Goal: Complete application form

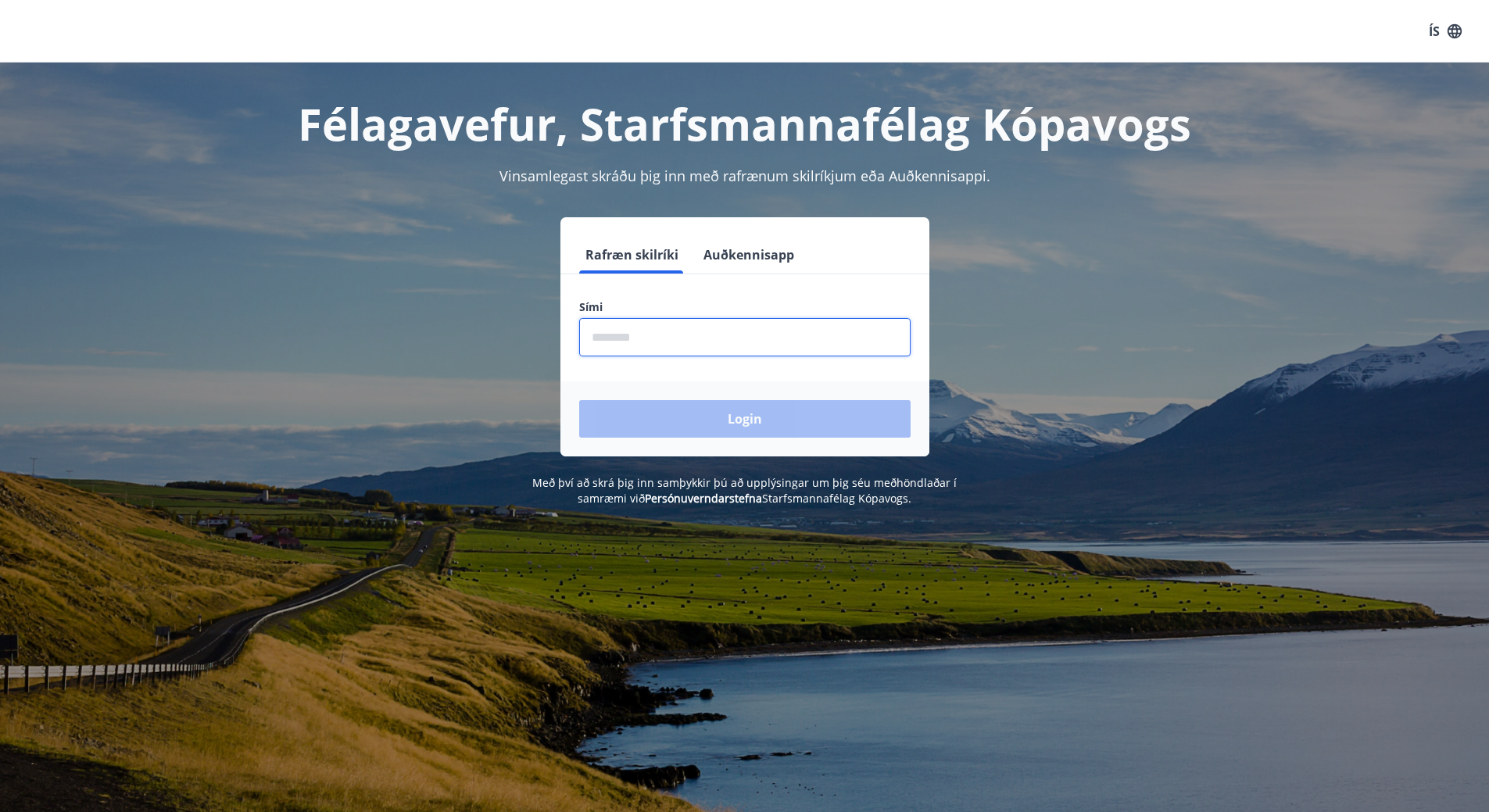
click at [733, 329] on input "phone" at bounding box center [745, 337] width 331 height 38
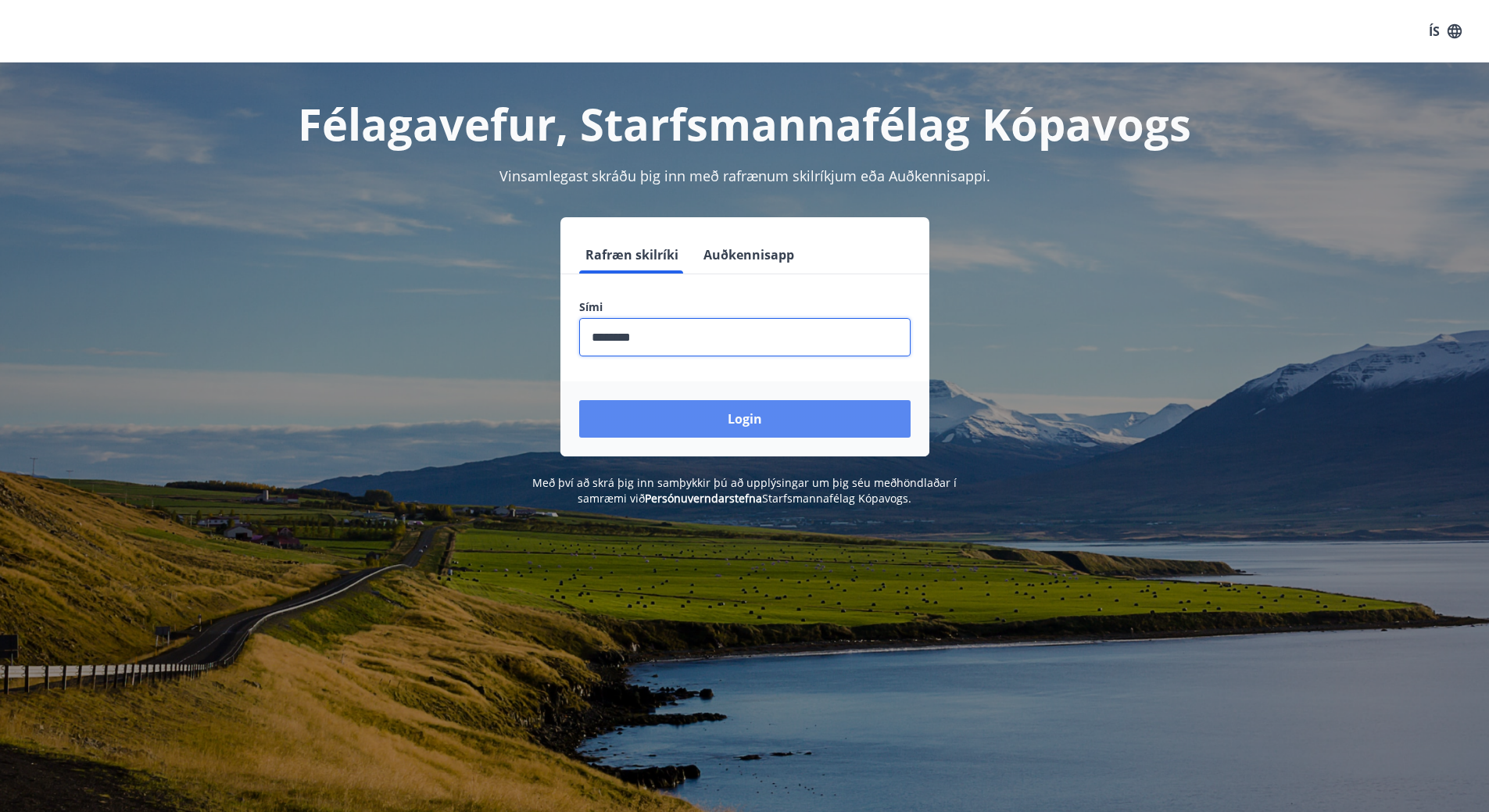
type input "********"
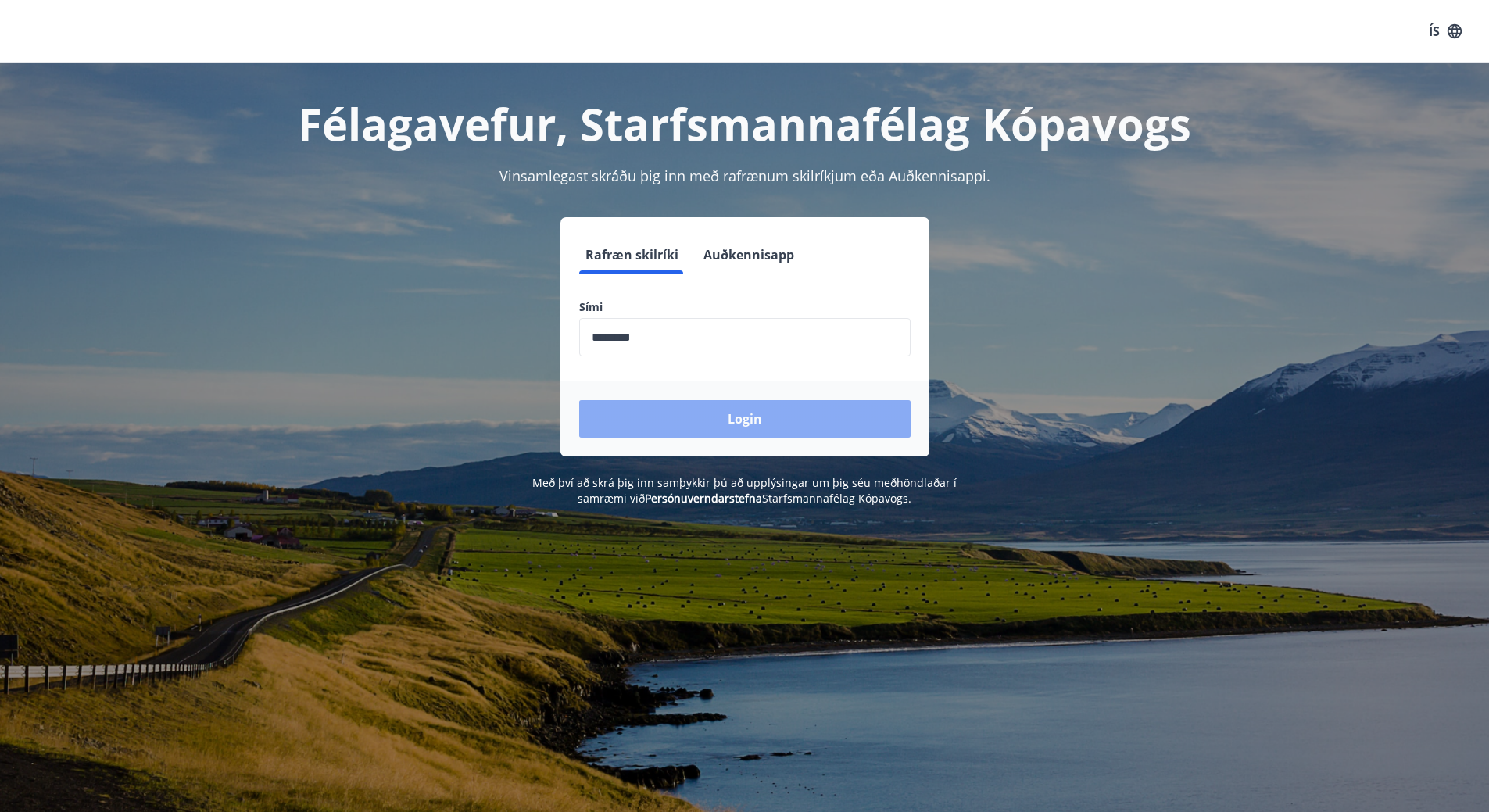
click at [706, 429] on button "Login" at bounding box center [745, 418] width 331 height 37
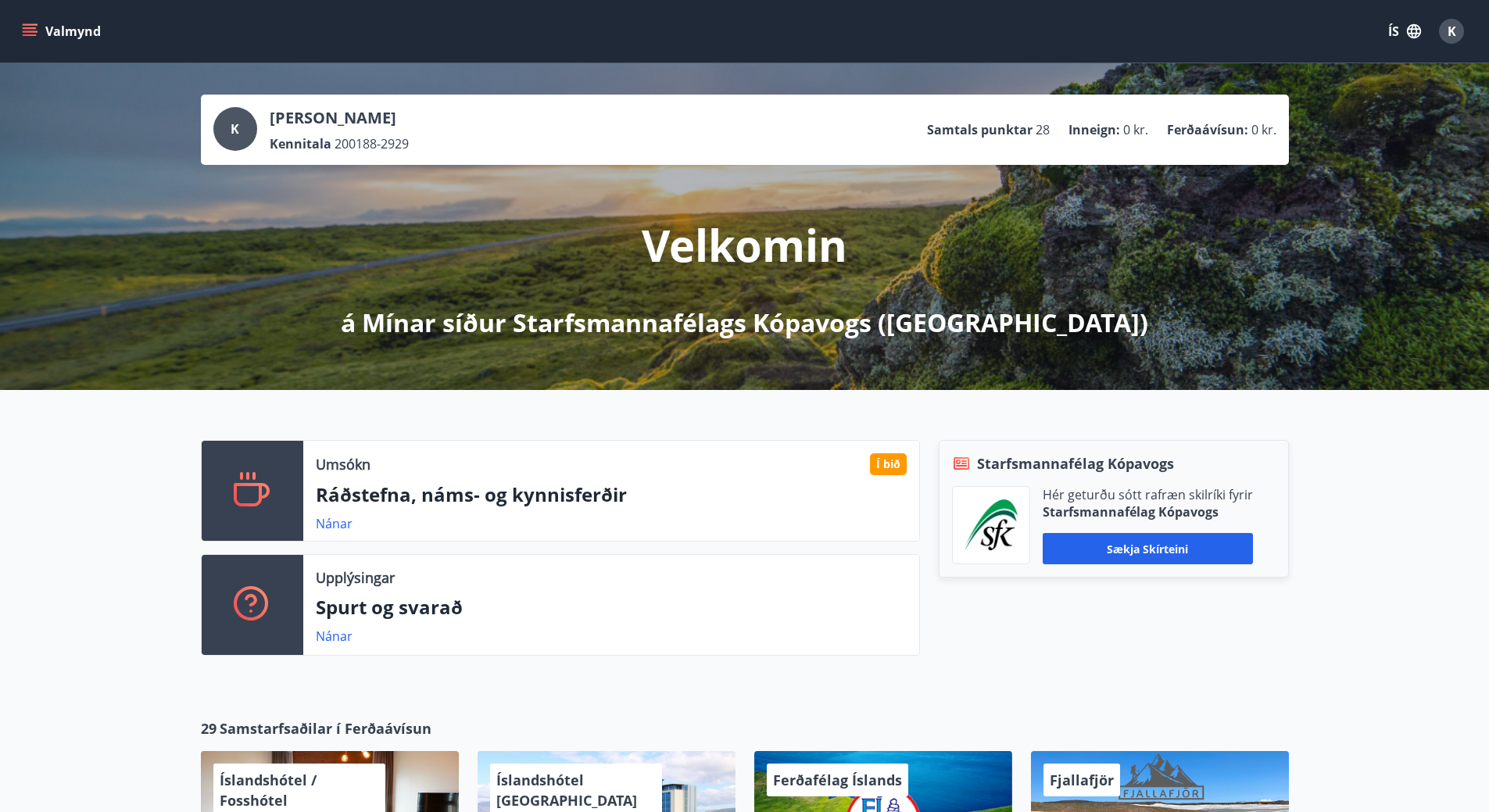
click at [38, 31] on button "Valmynd" at bounding box center [63, 31] width 89 height 28
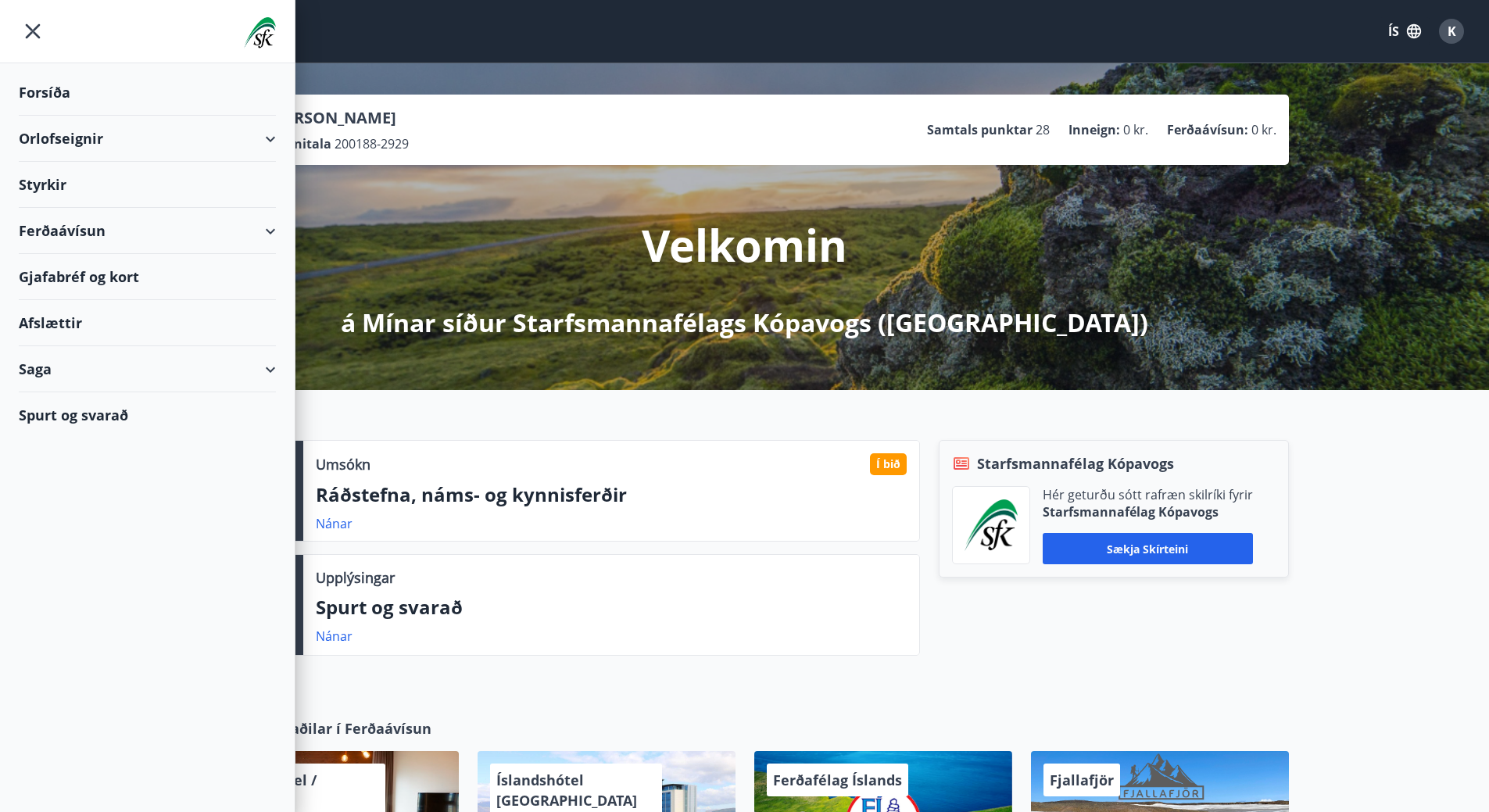
click at [172, 185] on div "Styrkir" at bounding box center [147, 185] width 257 height 46
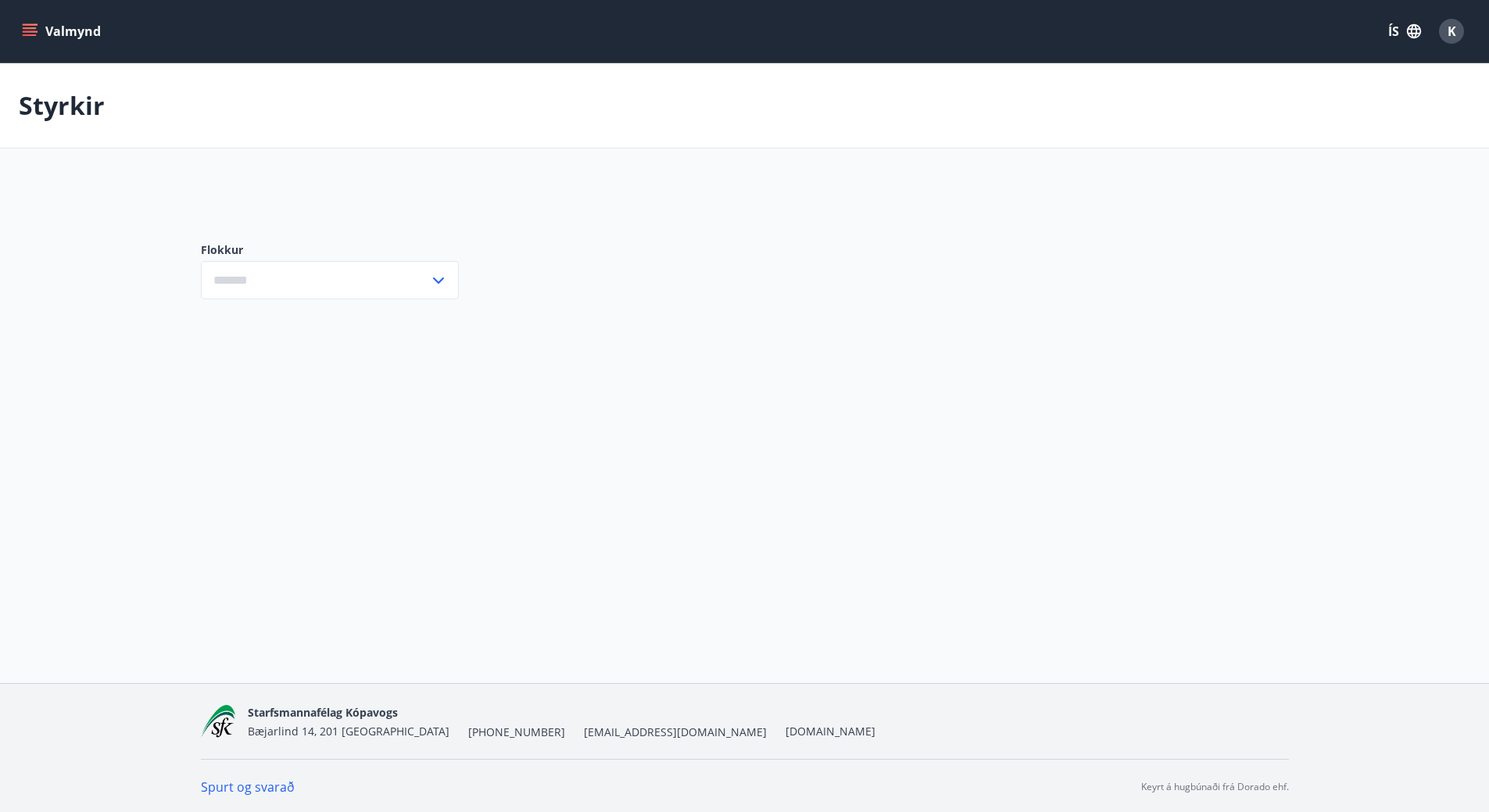
type input "***"
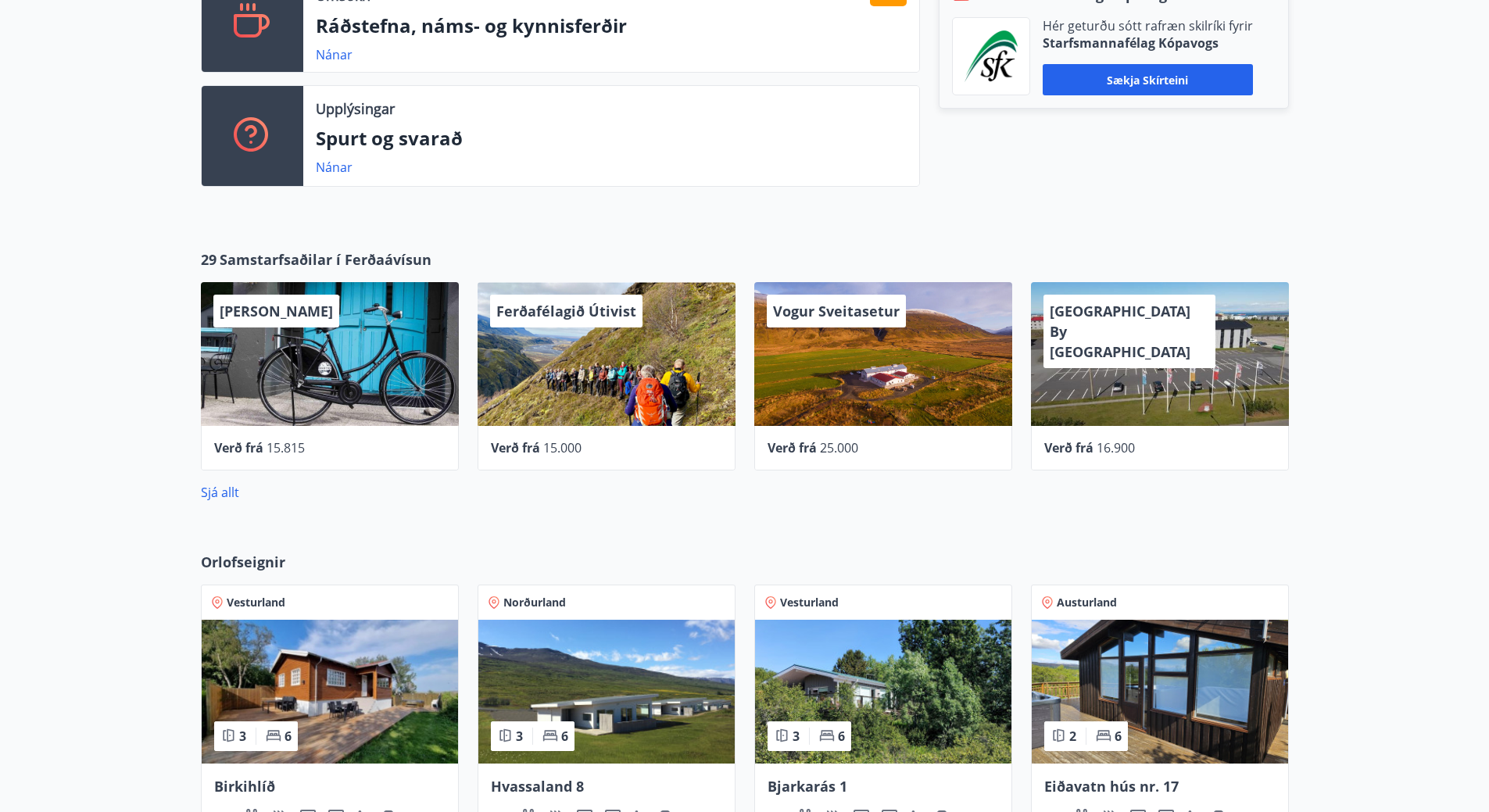
scroll to position [156, 0]
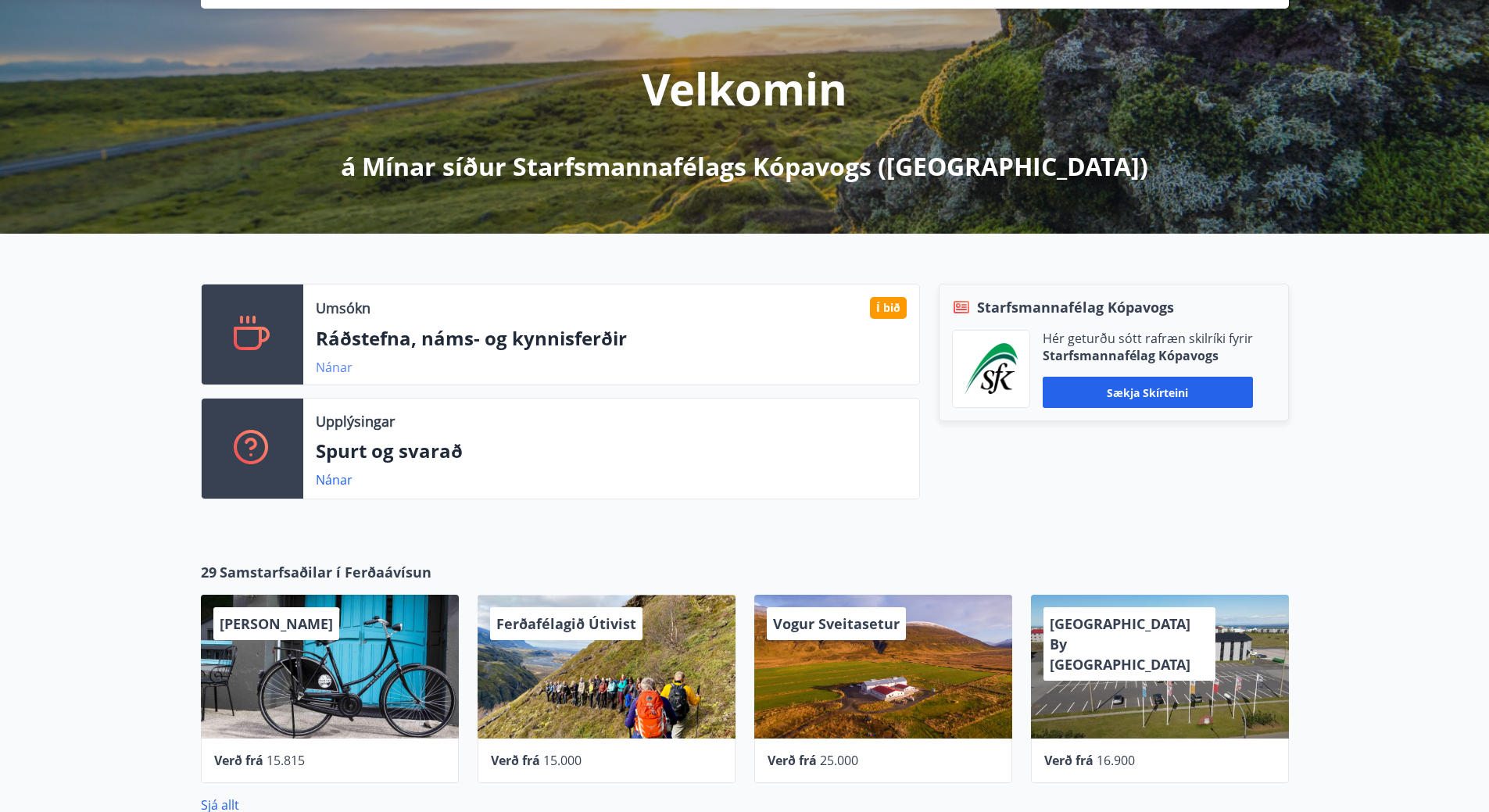
click at [331, 368] on link "Nánar" at bounding box center [334, 367] width 36 height 17
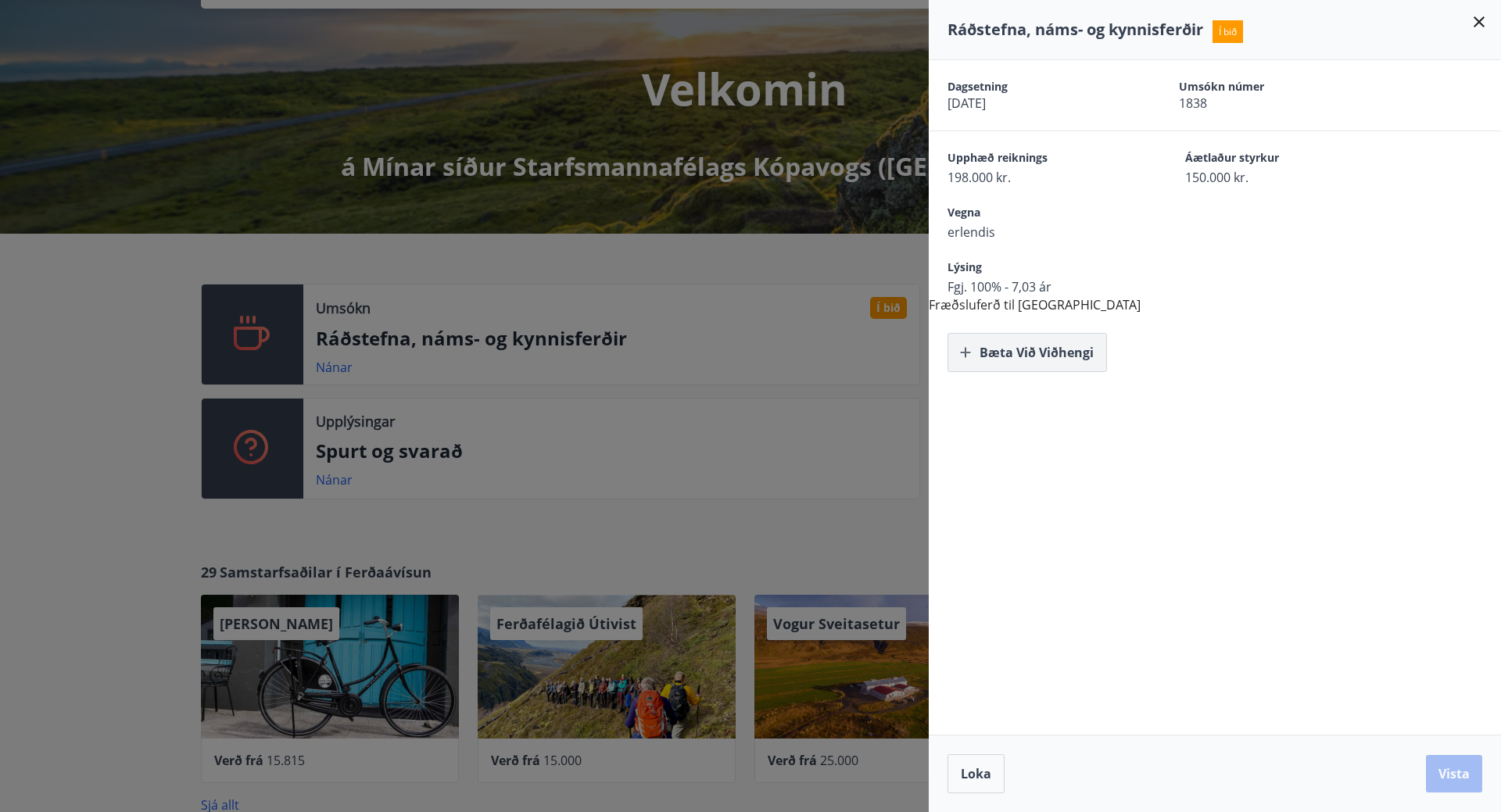
click at [1055, 358] on button "Bæta við viðhengi" at bounding box center [1027, 352] width 160 height 39
click at [1056, 356] on button "Bæta við viðhengi" at bounding box center [1027, 352] width 160 height 39
click at [1438, 767] on button "Vista" at bounding box center [1454, 773] width 56 height 37
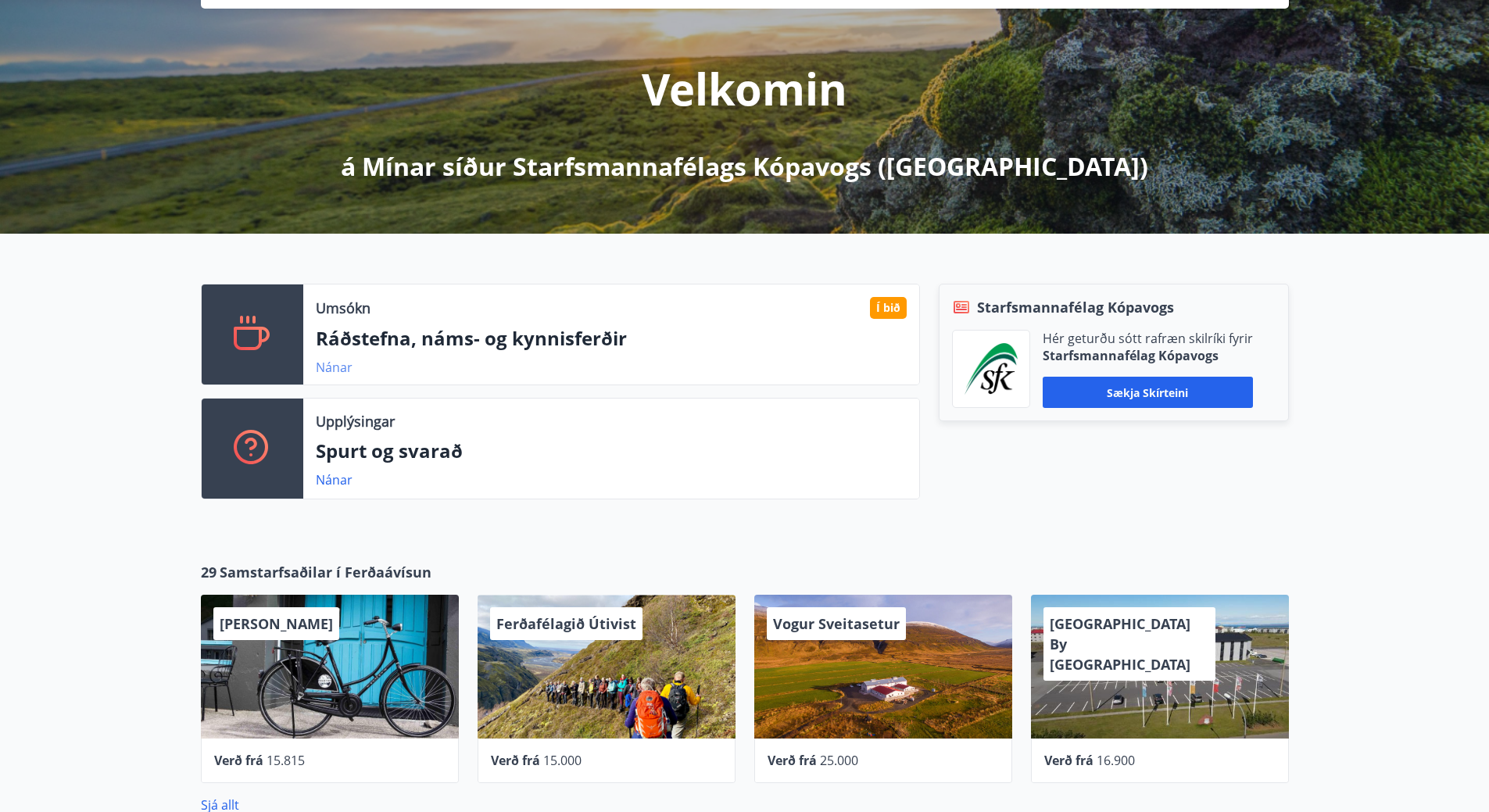
click at [340, 358] on link "Nánar" at bounding box center [334, 367] width 36 height 17
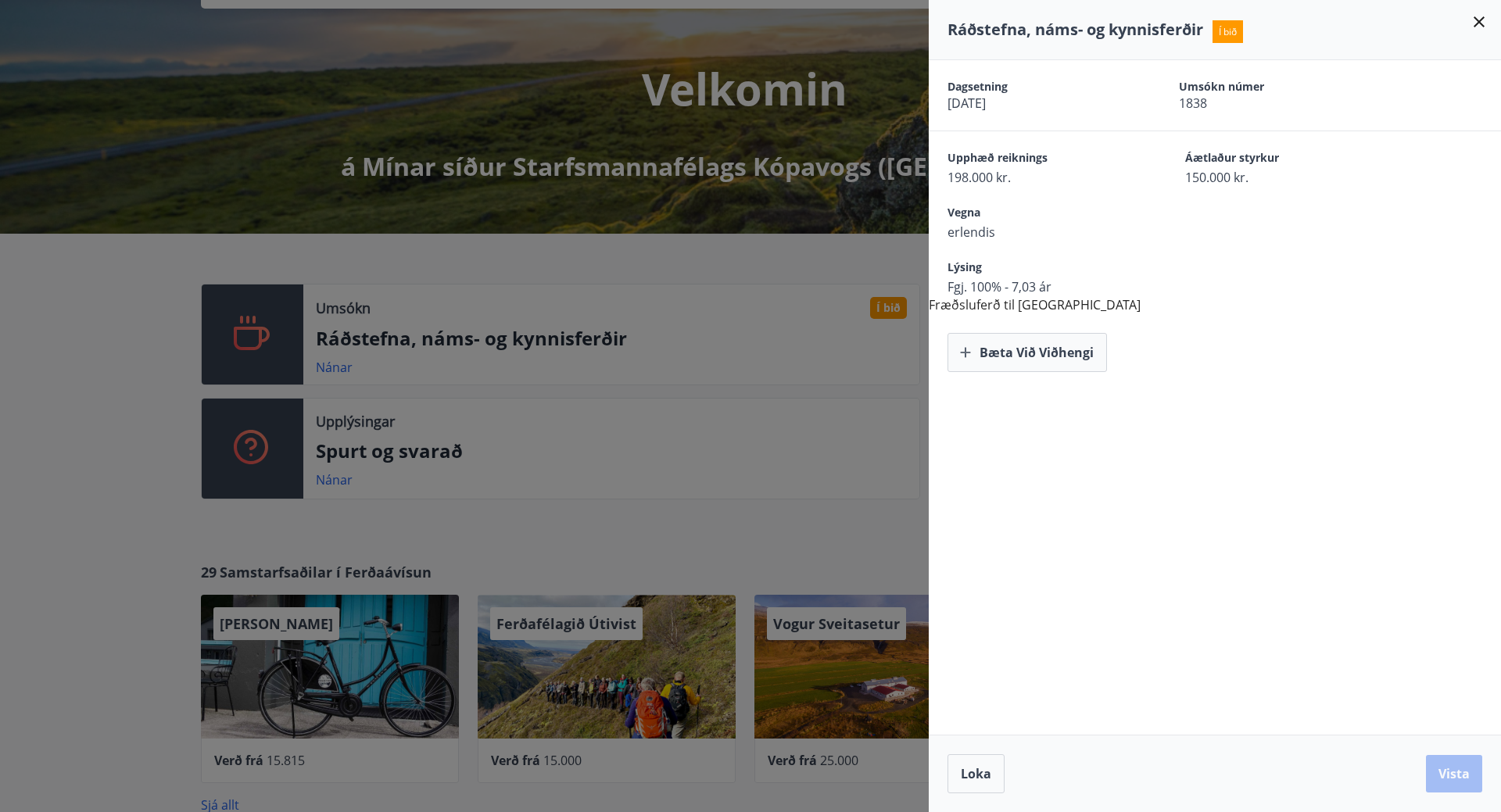
click at [1482, 23] on icon at bounding box center [1479, 22] width 19 height 19
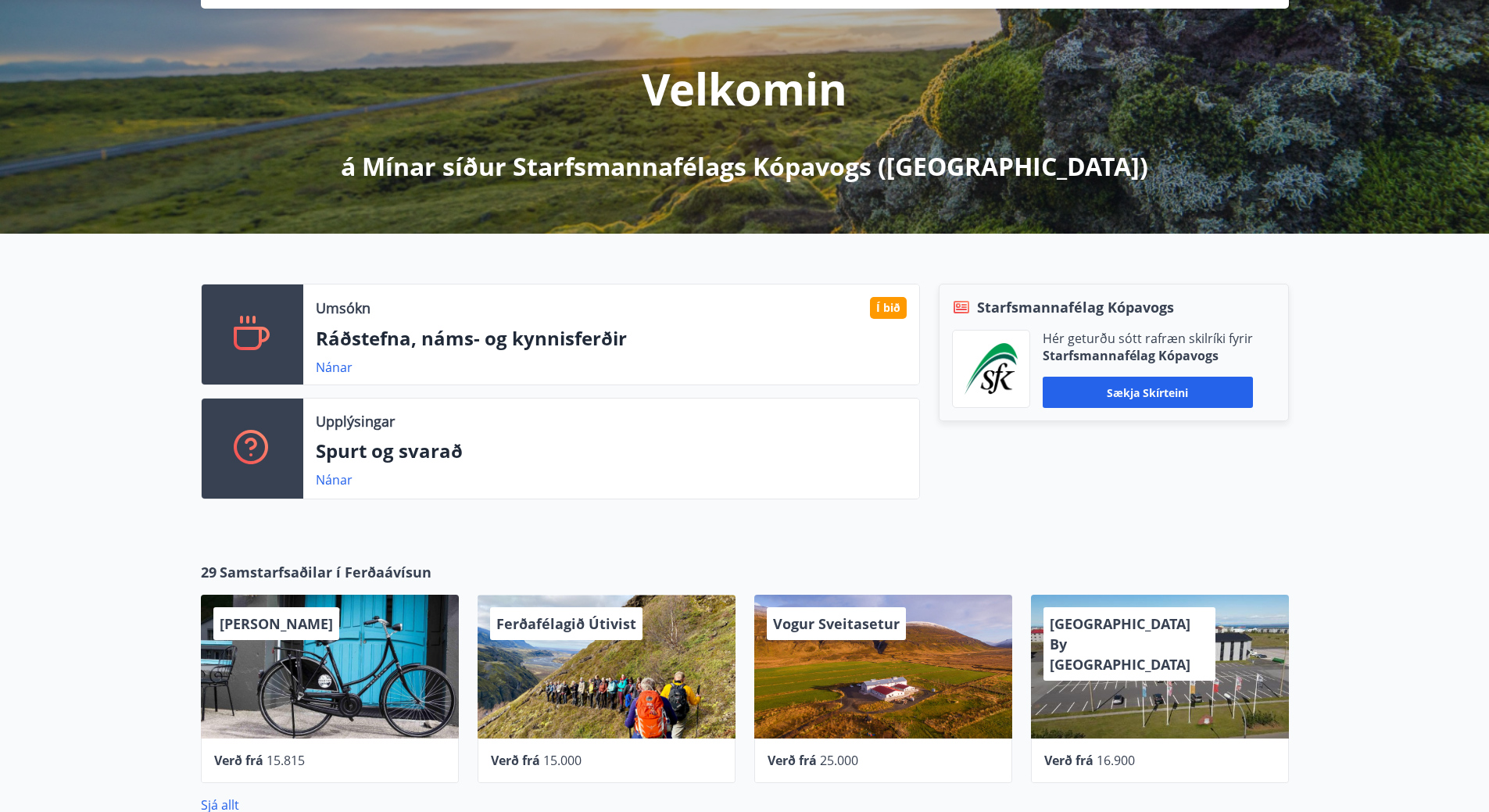
click at [1376, 446] on div "Umsókn Í bið Ráðstefna, náms- og kynnisferðir Nánar Upplýsingar Spurt og svarað…" at bounding box center [744, 385] width 1489 height 303
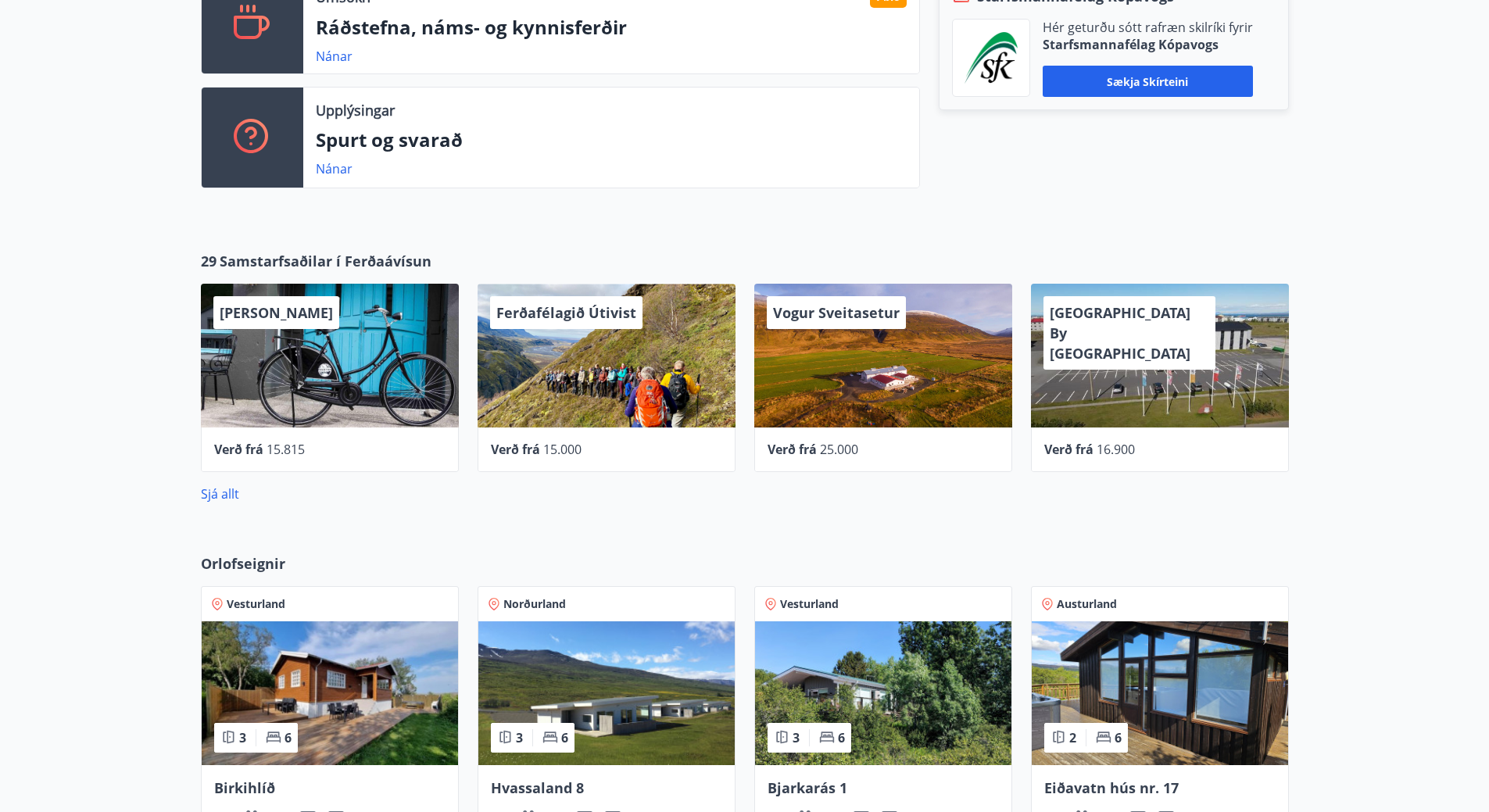
scroll to position [391, 0]
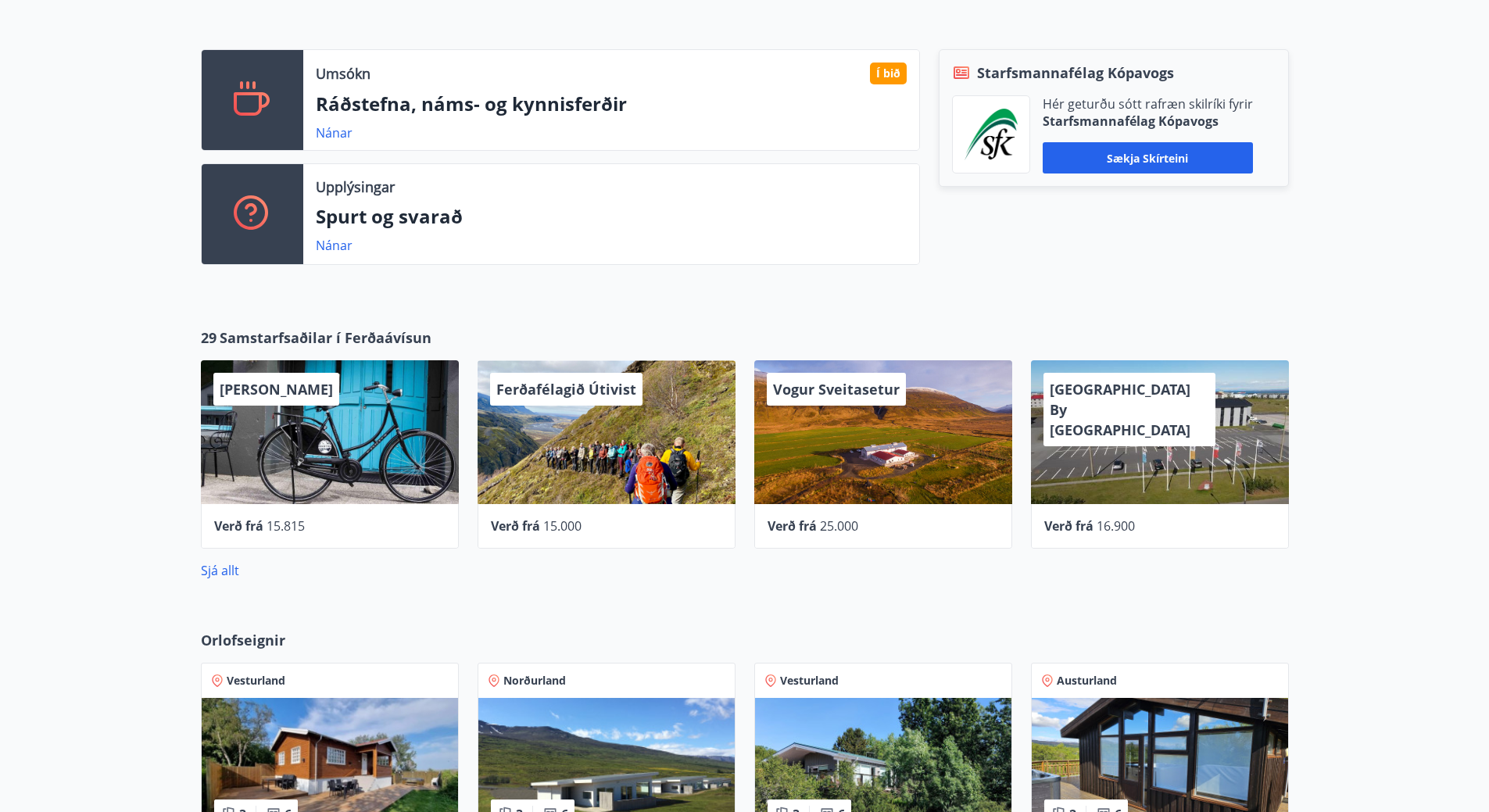
click at [1390, 421] on div "29 Samstarfsaðilar í Ferðaávísun Hótel Siglunes Verð frá 15.815 Ferðafélagið Út…" at bounding box center [744, 453] width 1489 height 302
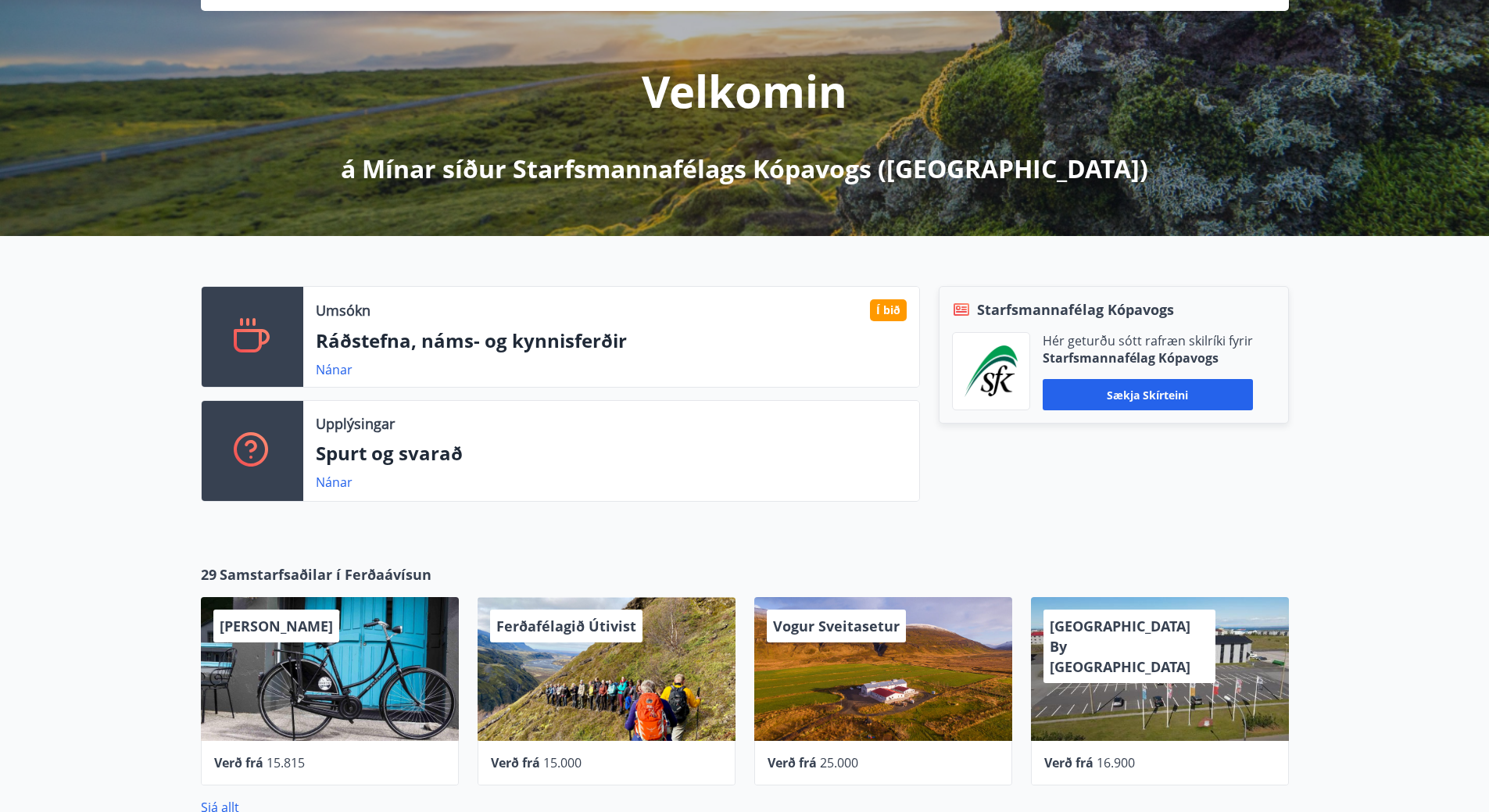
scroll to position [0, 0]
